Goal: Task Accomplishment & Management: Use online tool/utility

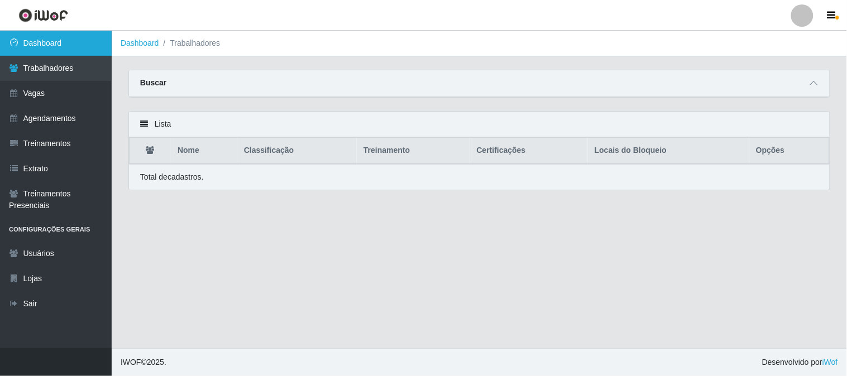
click at [59, 46] on link "Dashboard" at bounding box center [56, 43] width 112 height 25
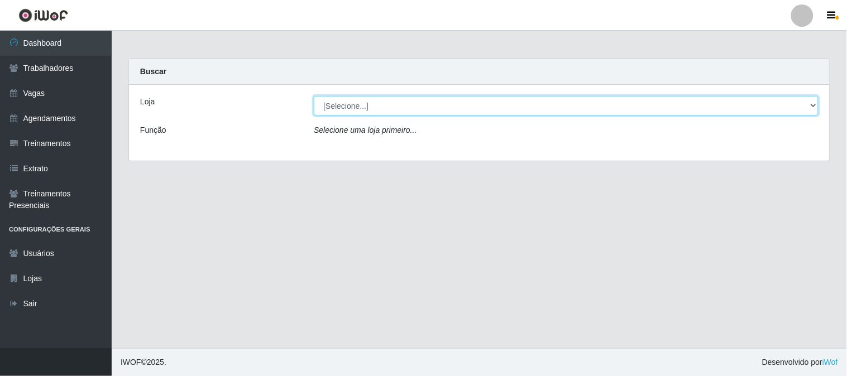
click at [356, 108] on select "[Selecione...] Sapore D'italia" at bounding box center [566, 106] width 505 height 20
select select "266"
click at [314, 96] on select "[Selecione...] Sapore D'italia" at bounding box center [566, 106] width 505 height 20
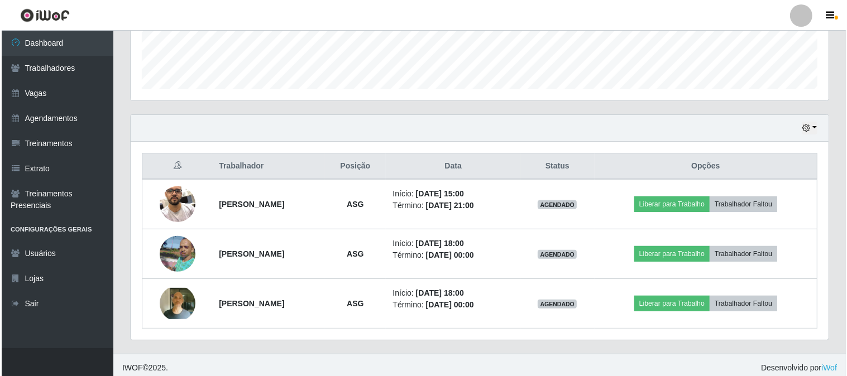
scroll to position [316, 0]
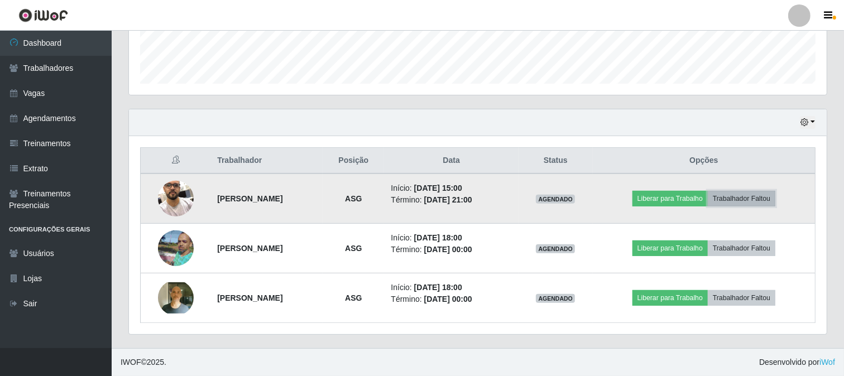
click at [747, 195] on button "Trabalhador Faltou" at bounding box center [742, 199] width 68 height 16
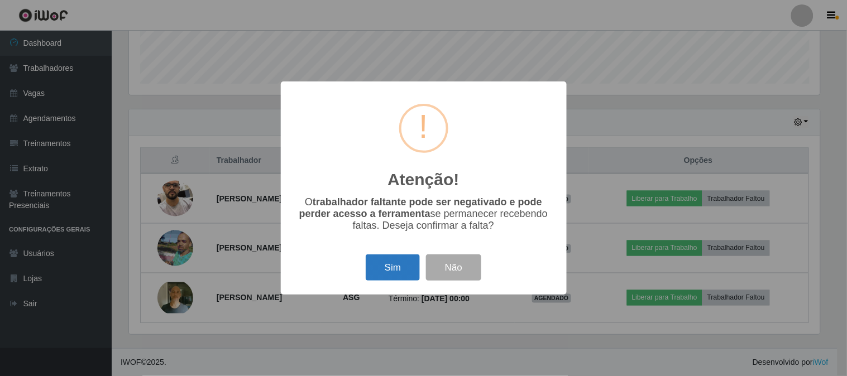
click at [390, 271] on button "Sim" at bounding box center [393, 268] width 54 height 26
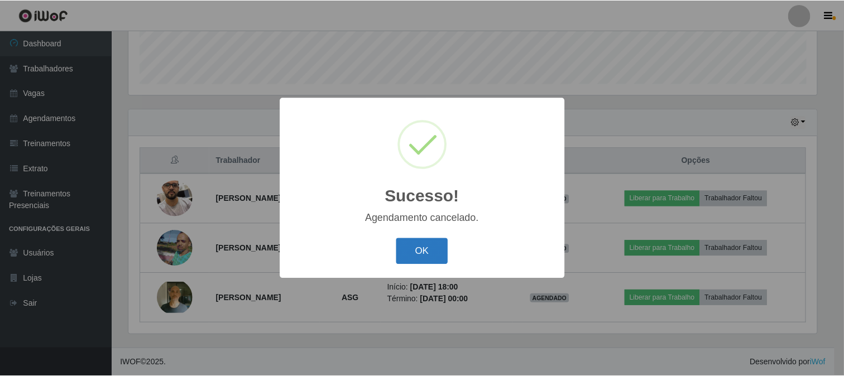
scroll to position [266, 0]
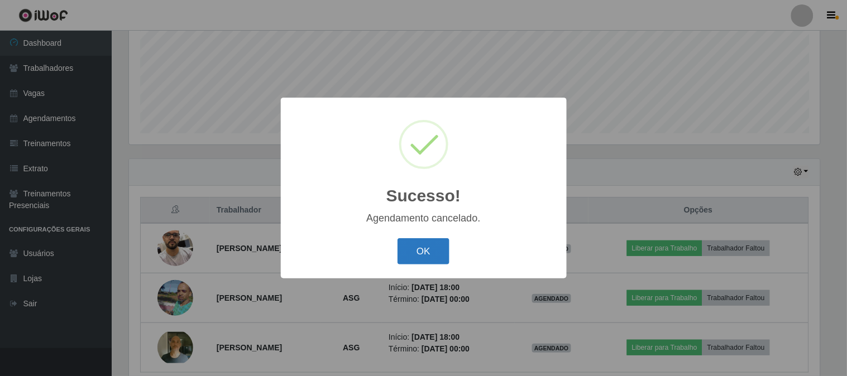
click at [423, 241] on button "OK" at bounding box center [424, 251] width 52 height 26
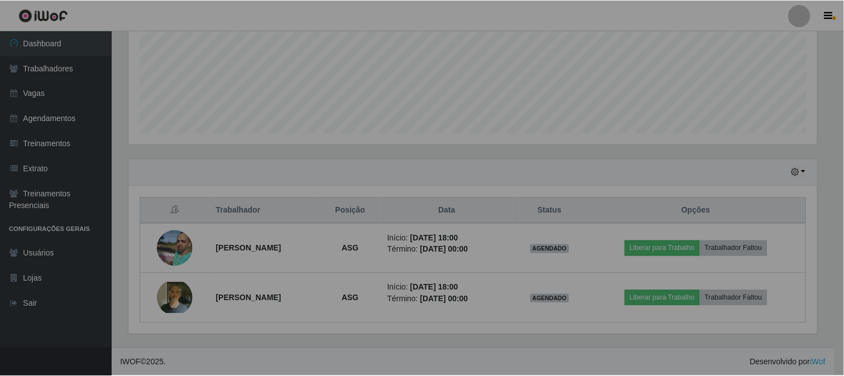
scroll to position [231, 698]
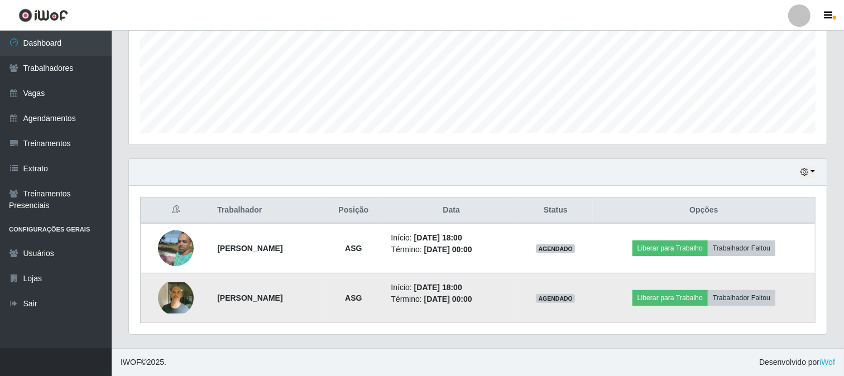
click at [166, 302] on img at bounding box center [176, 298] width 36 height 31
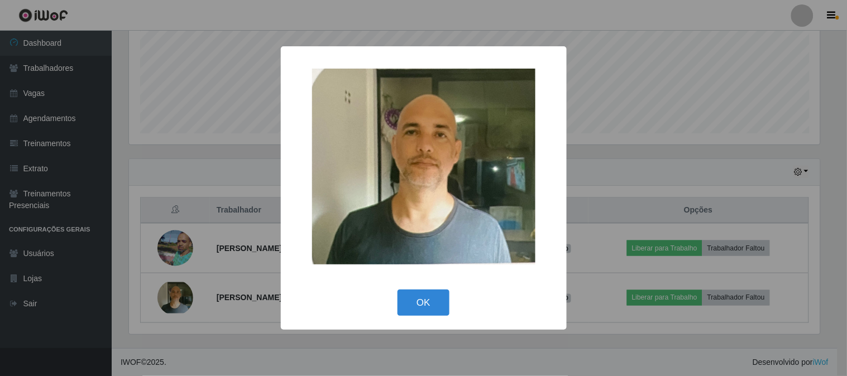
click at [615, 140] on div "× OK Cancel" at bounding box center [423, 188] width 847 height 376
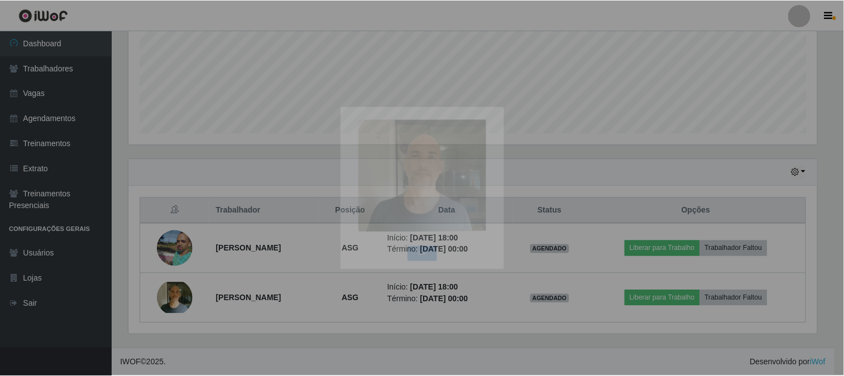
scroll to position [231, 698]
